Goal: Navigation & Orientation: Find specific page/section

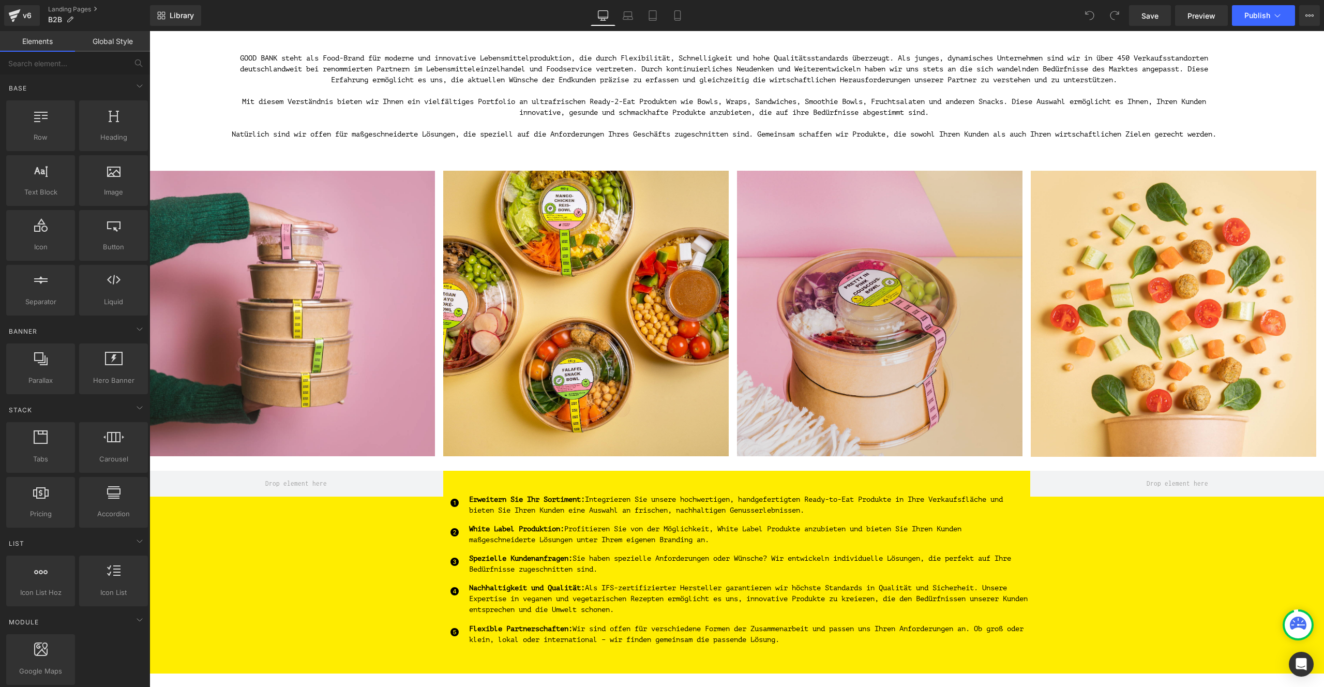
scroll to position [342, 0]
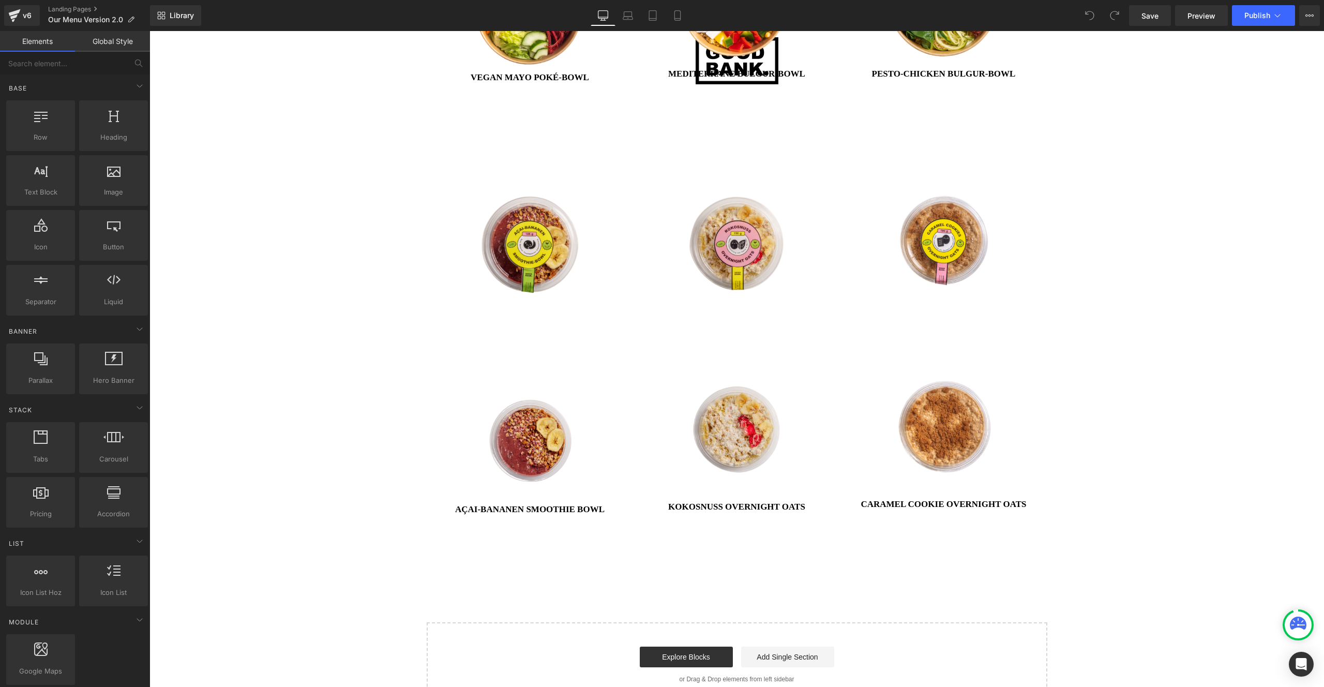
scroll to position [2609, 0]
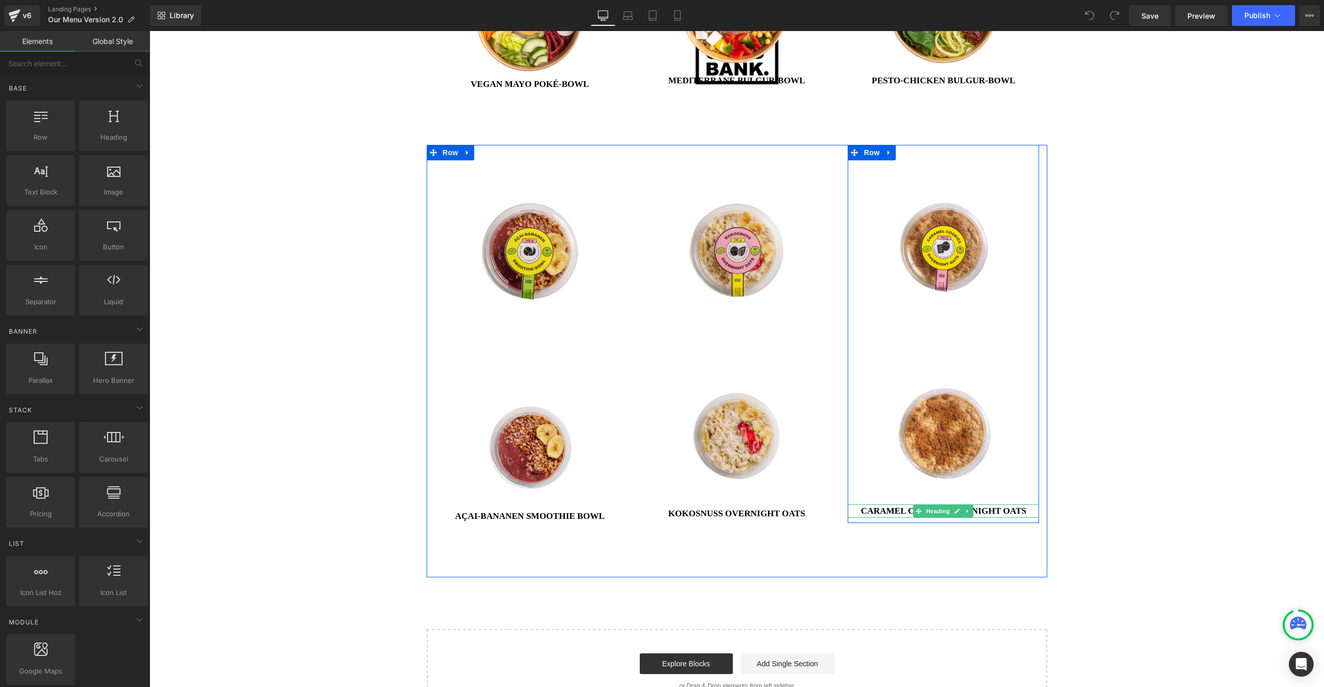
click at [865, 504] on h1 "CARAMEL COOKIE OVERNIGHT OATS" at bounding box center [943, 510] width 191 height 13
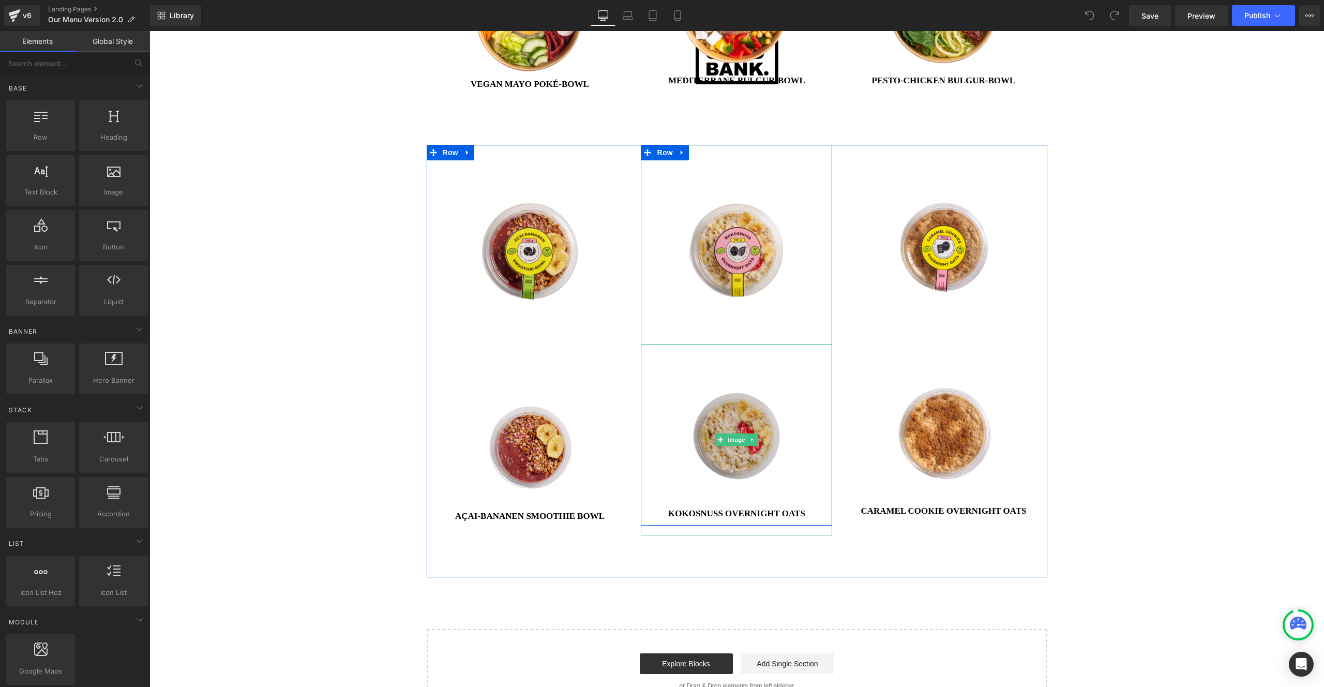
click at [711, 464] on img at bounding box center [736, 439] width 191 height 191
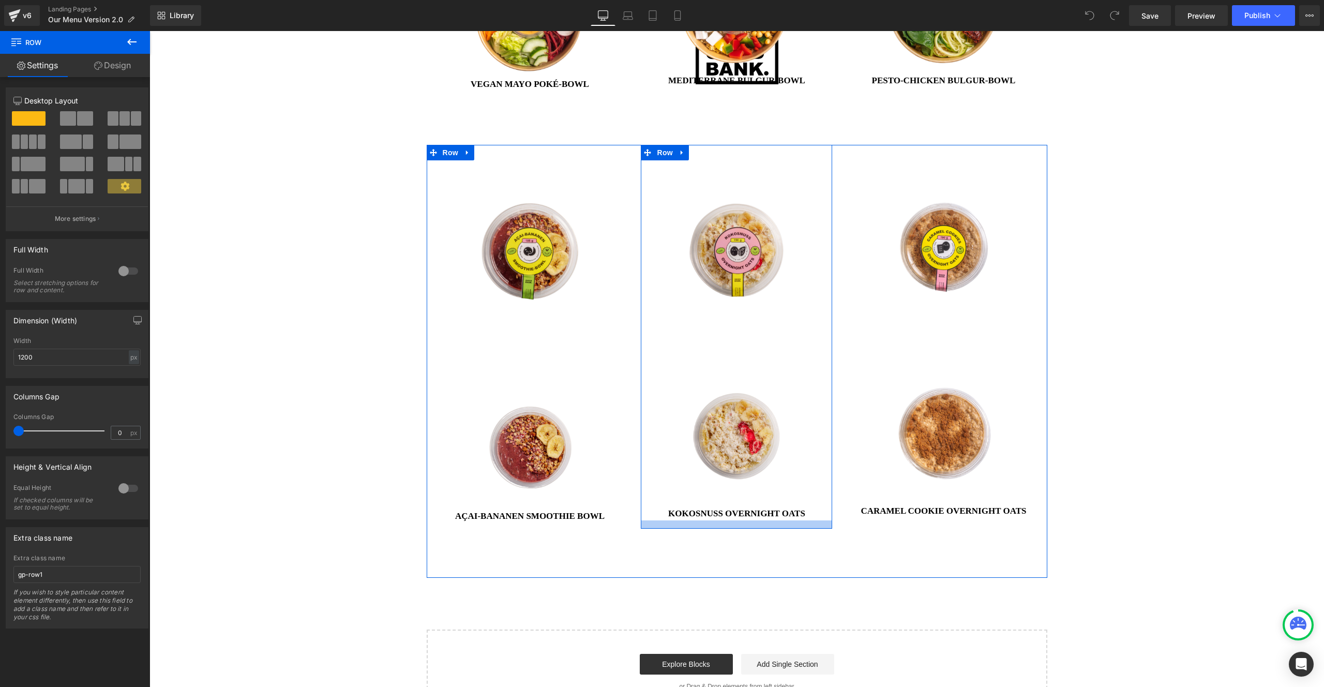
scroll to position [3549, 1167]
click at [733, 520] on div at bounding box center [736, 524] width 191 height 8
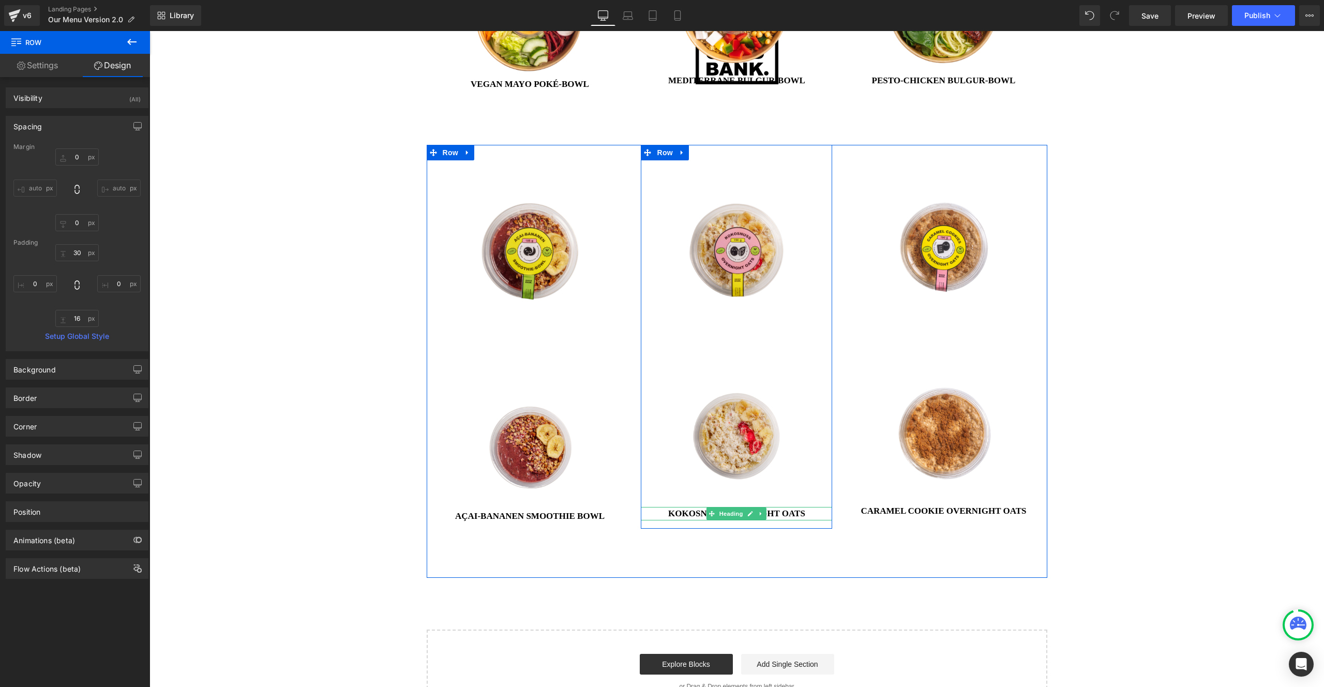
click at [681, 507] on h1 "KOKOSNUSS OVERNIGHT OATS" at bounding box center [736, 513] width 191 height 13
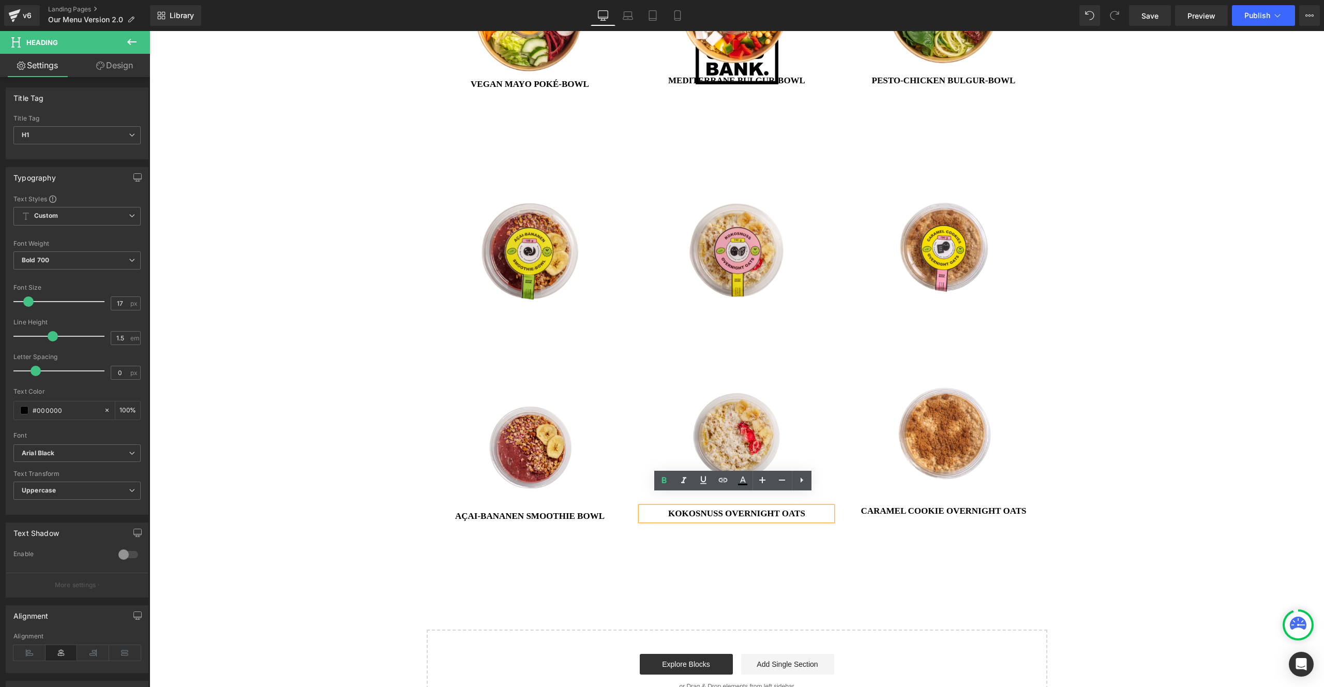
click at [149, 31] on div at bounding box center [149, 31] width 0 height 0
